Goal: Task Accomplishment & Management: Manage account settings

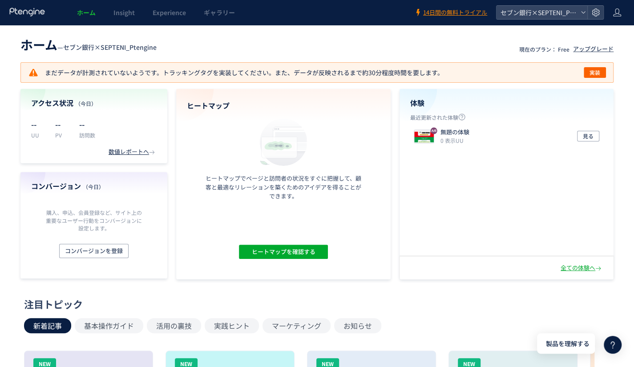
click at [441, 305] on div "注目トピック" at bounding box center [315, 304] width 582 height 14
click at [619, 10] on use at bounding box center [617, 12] width 8 height 8
click at [583, 47] on span "ログアウト" at bounding box center [588, 49] width 31 height 9
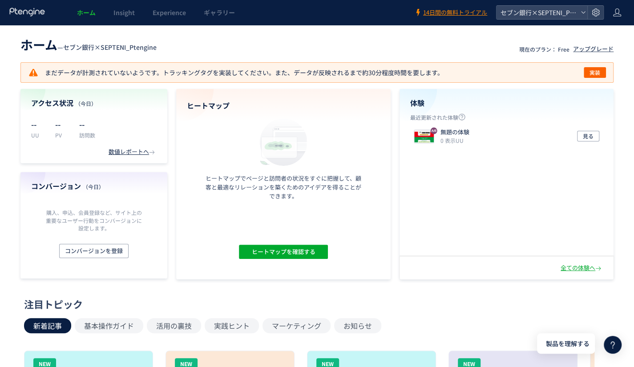
click at [398, 205] on section "アクセス状況 （今日） -- UU -- PV -- 訪問数 数値レポートへ コンバージョン （今日） 購入、申込、会員登録など、サイト上の重要なユーザー行動…" at bounding box center [316, 184] width 593 height 191
click at [580, 13] on div "セブン銀行×SEPTENI_Ptengine" at bounding box center [542, 12] width 91 height 13
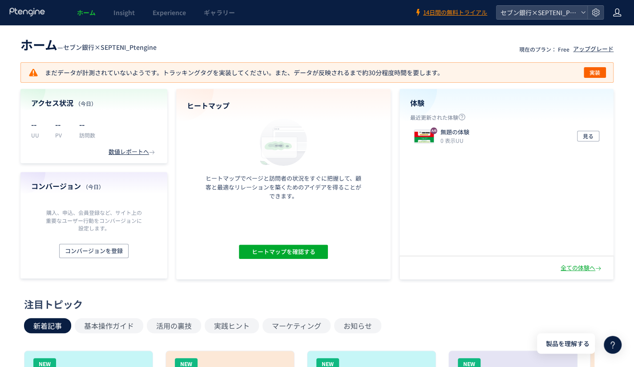
click at [618, 12] on icon at bounding box center [617, 12] width 9 height 9
click at [588, 42] on li "アカウント設定" at bounding box center [598, 49] width 66 height 14
click at [322, 41] on header "ホーム — セブン銀行×SEPTENI_Ptengine 現在のプラン： Free アップグレード" at bounding box center [316, 44] width 593 height 20
click at [596, 13] on icon at bounding box center [596, 12] width 9 height 9
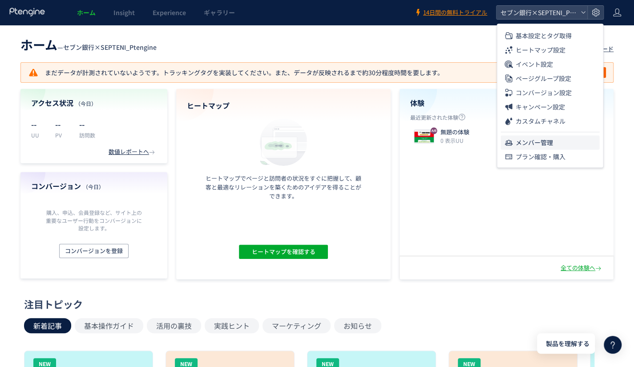
click at [529, 139] on span "メンバー管理" at bounding box center [534, 142] width 37 height 14
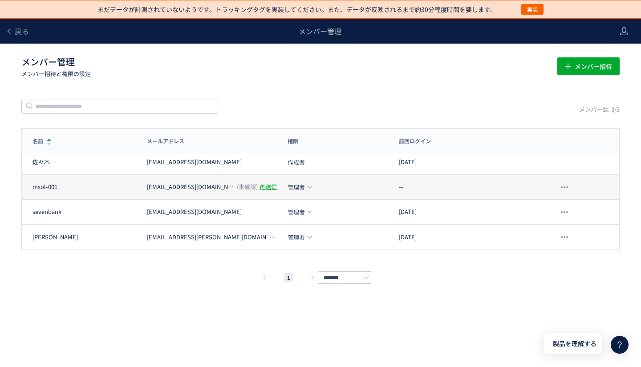
click at [260, 184] on div "再送信" at bounding box center [268, 187] width 17 height 8
click at [260, 183] on div "再送信" at bounding box center [268, 187] width 17 height 8
click at [310, 185] on icon at bounding box center [310, 187] width 6 height 6
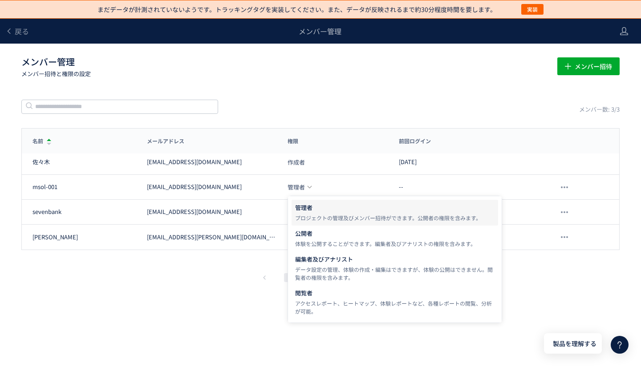
click at [150, 339] on div "まだデータが計測されていないようです。トラッキングタグを実装してください。また、データが反映されるまで約30分程度時間を要します。 実装 戻る メンバー管理 …" at bounding box center [320, 170] width 641 height 341
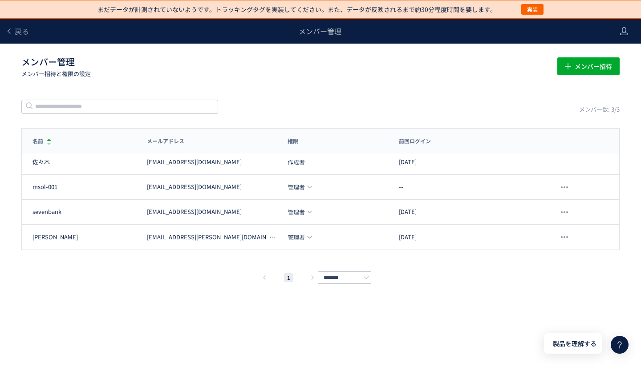
click at [339, 100] on div "メンバー数: 3/3" at bounding box center [320, 106] width 598 height 15
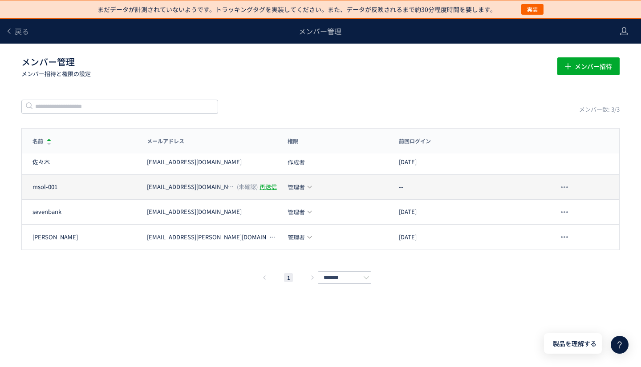
click at [310, 188] on icon at bounding box center [310, 187] width 6 height 6
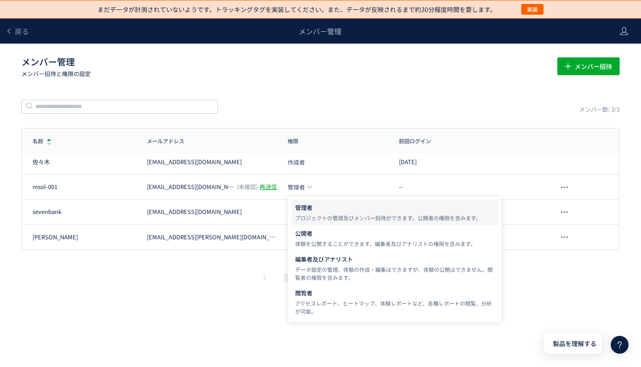
click at [209, 255] on div "名前 メールアドレス 権限 前回ログイン 名前 メールアドレス 権限 前回ログイン 佐々木 kento.sasaki@septeni.co.jp 作成者 20…" at bounding box center [320, 205] width 598 height 155
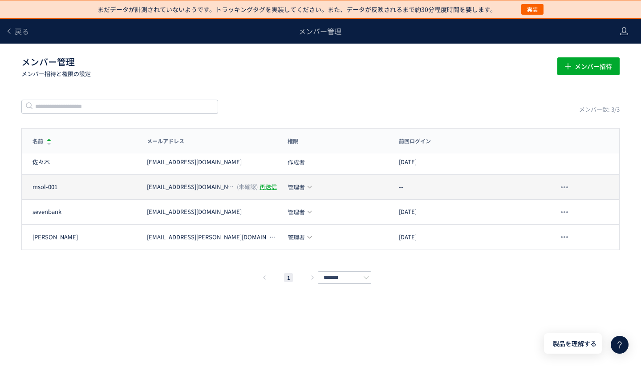
click at [237, 187] on div "(未確認)" at bounding box center [247, 187] width 21 height 8
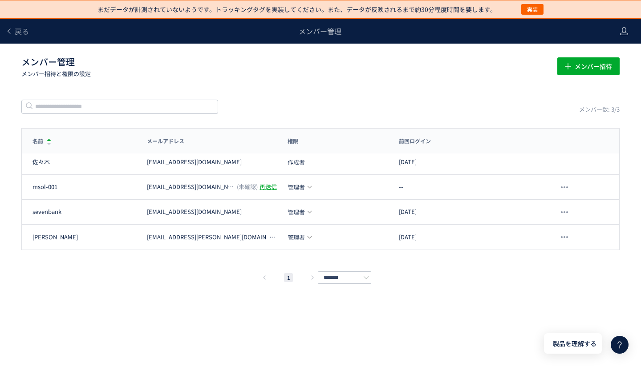
click at [223, 326] on div "まだデータが計測されていないようです。トラッキングタグを実装してください。また、データが反映されるまで約30分程度時間を要します。 実装 戻る メンバー管理 …" at bounding box center [320, 170] width 641 height 341
click at [282, 80] on div "メンバー管理 メンバー招待と権限の設定 メンバー招待" at bounding box center [320, 67] width 598 height 28
click at [146, 295] on div "まだデータが計測されていないようです。トラッキングタグを実装してください。また、データが反映されるまで約30分程度時間を要します。 実装 戻る メンバー管理 …" at bounding box center [320, 170] width 641 height 341
click at [118, 290] on div "まだデータが計測されていないようです。トラッキングタグを実装してください。また、データが反映されるまで約30分程度時間を要します。 実装 戻る メンバー管理 …" at bounding box center [320, 170] width 641 height 341
click at [118, 273] on div "1 *******" at bounding box center [320, 277] width 598 height 11
